Goal: Navigation & Orientation: Go to known website

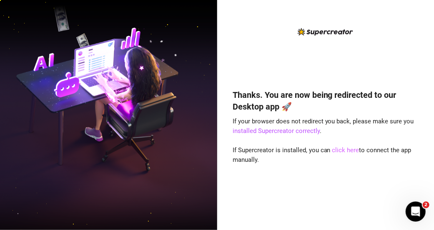
click at [346, 150] on link "click here" at bounding box center [346, 150] width 27 height 8
